Goal: Ask a question

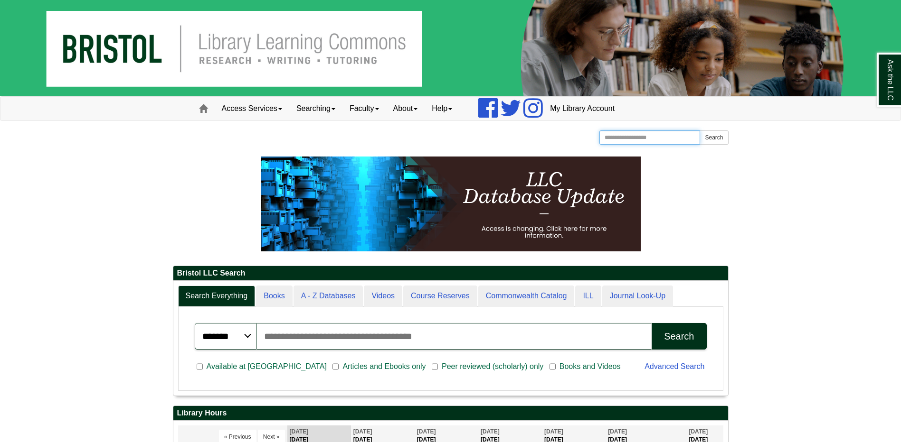
click at [664, 135] on input "Search the Website" at bounding box center [649, 138] width 101 height 14
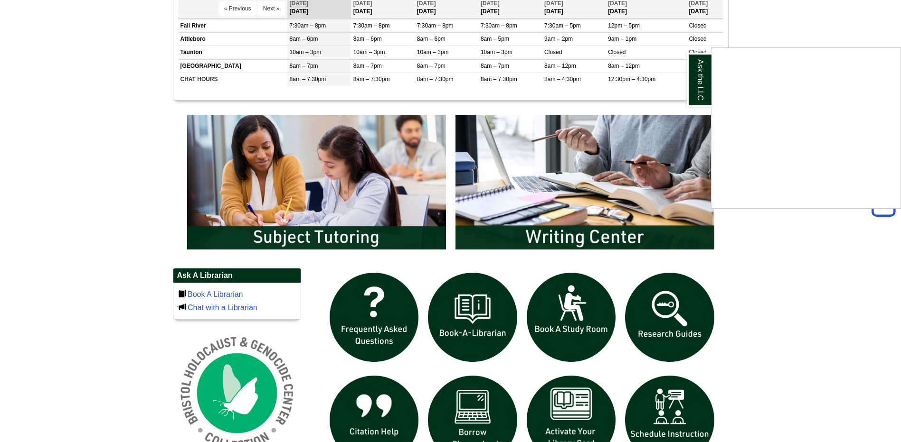
scroll to position [475, 0]
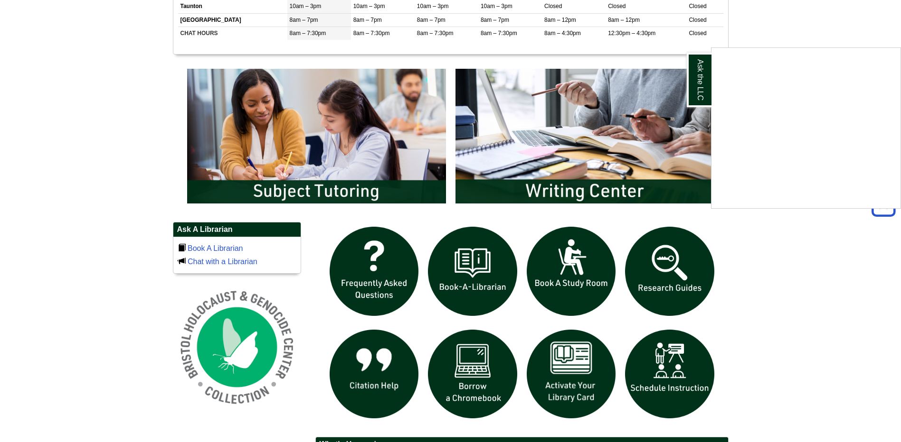
click at [676, 266] on div "Ask the LLC" at bounding box center [450, 221] width 901 height 442
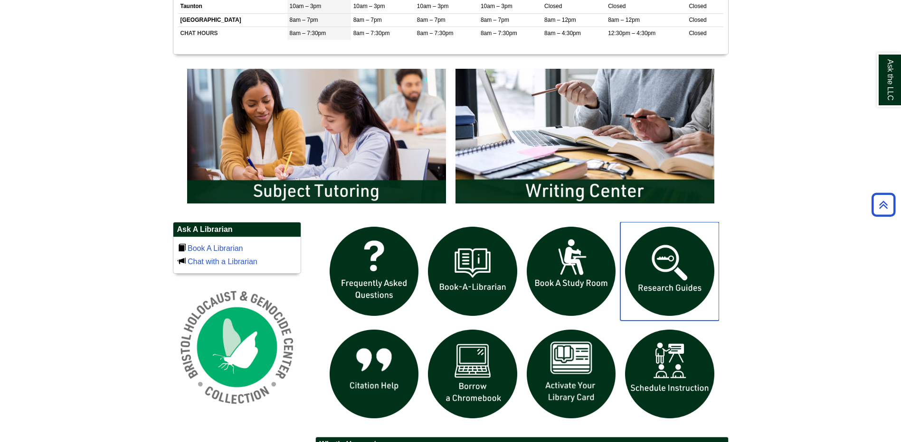
click at [673, 269] on img "slideshow" at bounding box center [669, 271] width 99 height 99
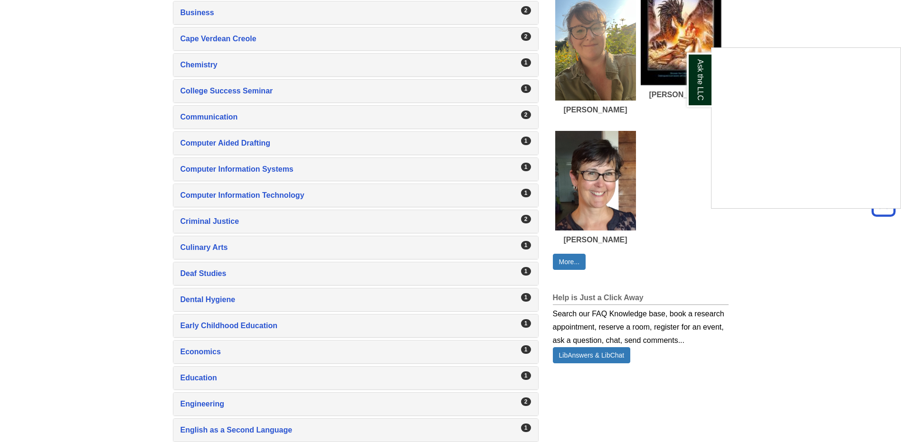
scroll to position [570, 0]
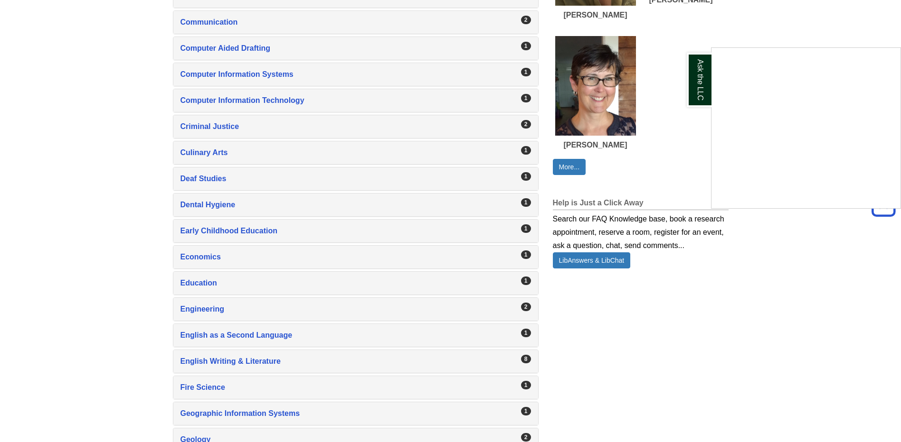
click at [591, 259] on div "Ask the LLC" at bounding box center [450, 221] width 901 height 442
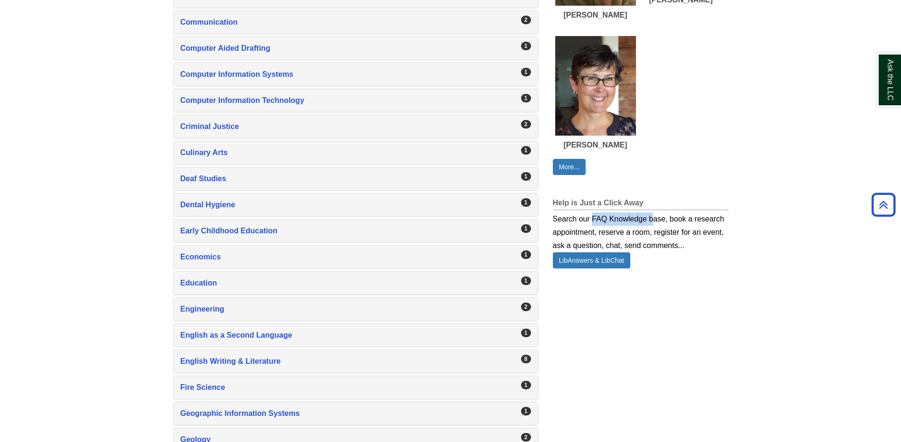
drag, startPoint x: 592, startPoint y: 217, endPoint x: 652, endPoint y: 216, distance: 59.4
click at [652, 216] on div "Search our FAQ Knowledge base, book a research appointment, reserve a room, reg…" at bounding box center [641, 231] width 176 height 42
click at [675, 245] on div "Search our FAQ Knowledge base, book a research appointment, reserve a room, reg…" at bounding box center [641, 231] width 176 height 42
click at [619, 260] on link "LibAnswers & LibChat" at bounding box center [592, 261] width 78 height 16
